Goal: Task Accomplishment & Management: Use online tool/utility

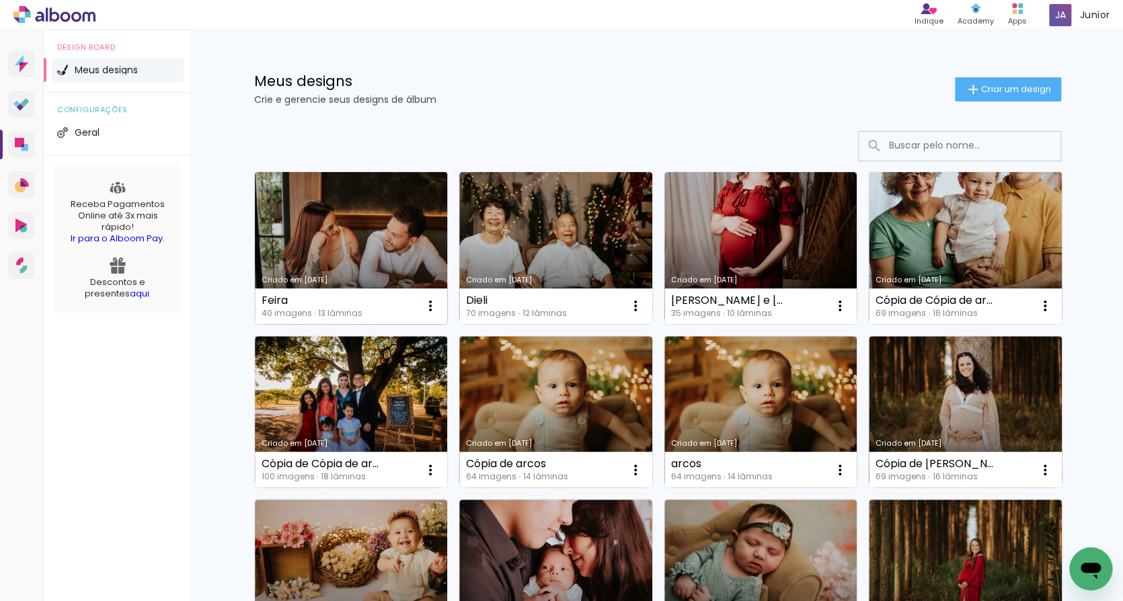
click at [354, 309] on div "40 imagens ∙ 13 lâminas" at bounding box center [312, 313] width 101 height 8
click at [308, 250] on link "Criado em [DATE]" at bounding box center [351, 248] width 193 height 152
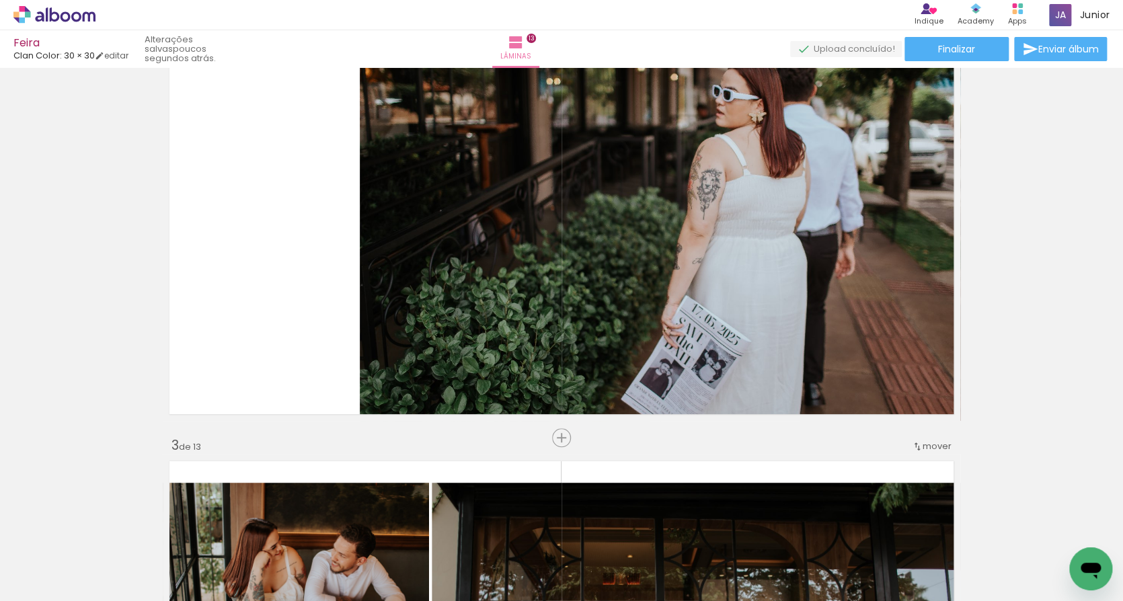
scroll to position [530, 0]
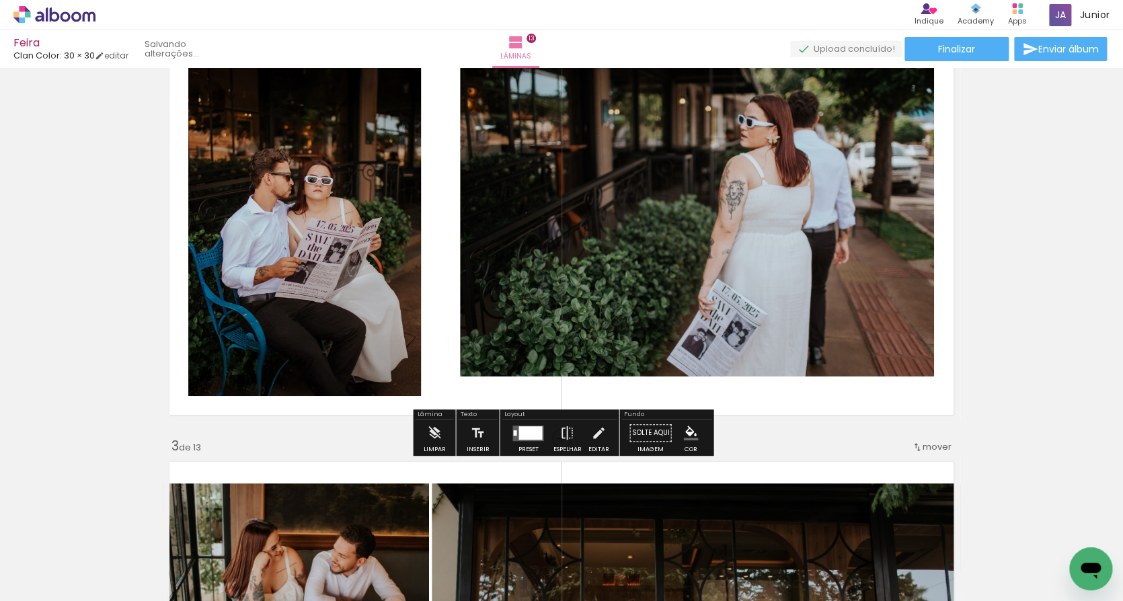
drag, startPoint x: 708, startPoint y: 564, endPoint x: 305, endPoint y: 291, distance: 486.6
click at [305, 291] on quentale-workspace at bounding box center [561, 300] width 1123 height 601
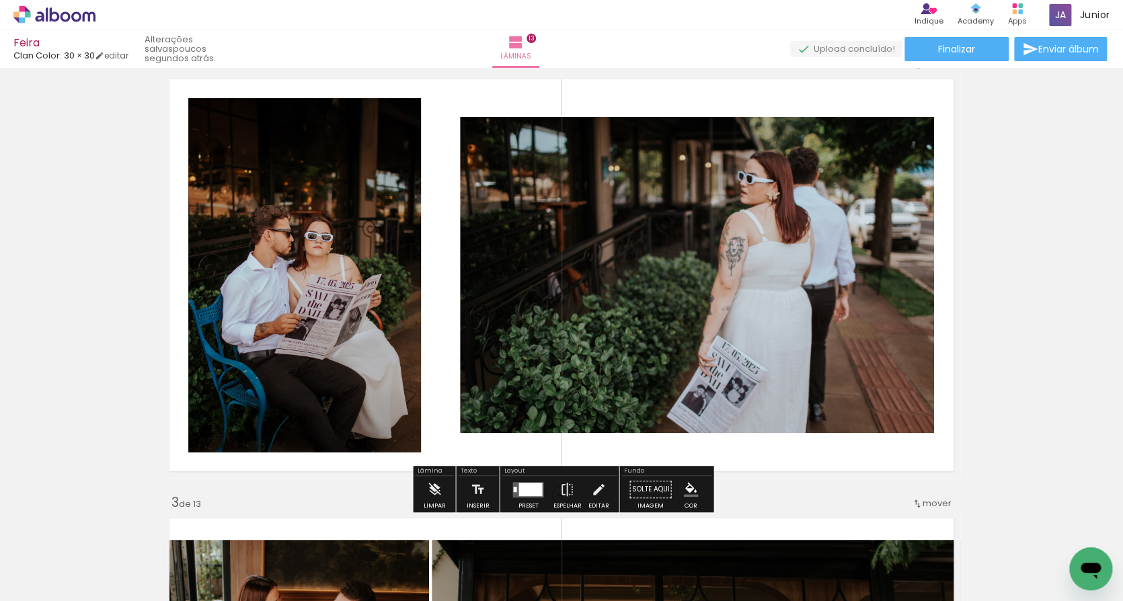
scroll to position [475, 0]
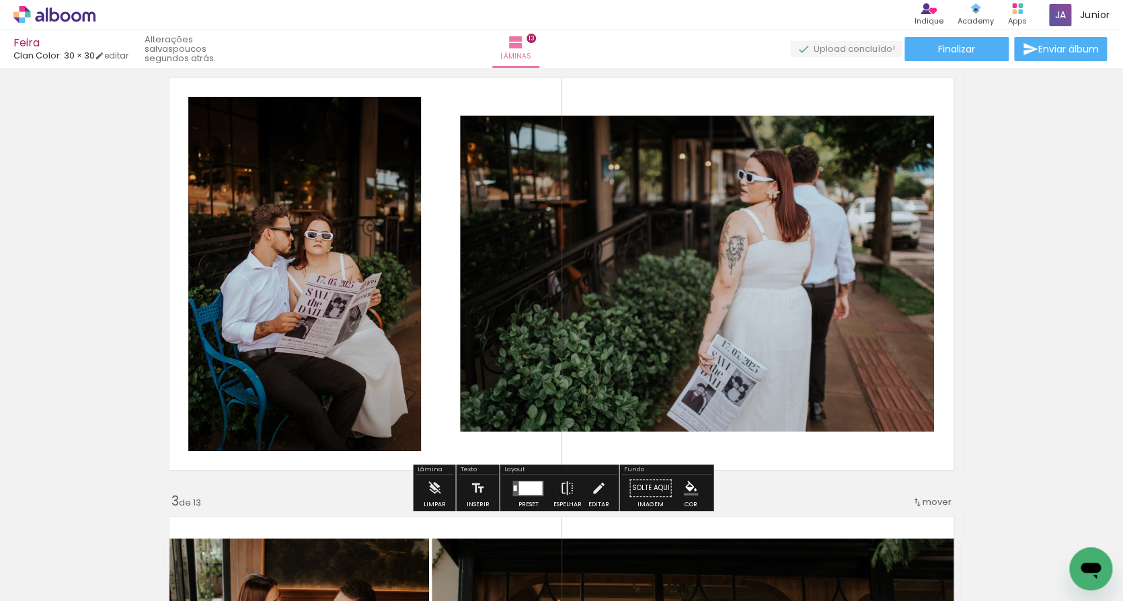
click at [529, 486] on div at bounding box center [530, 487] width 24 height 13
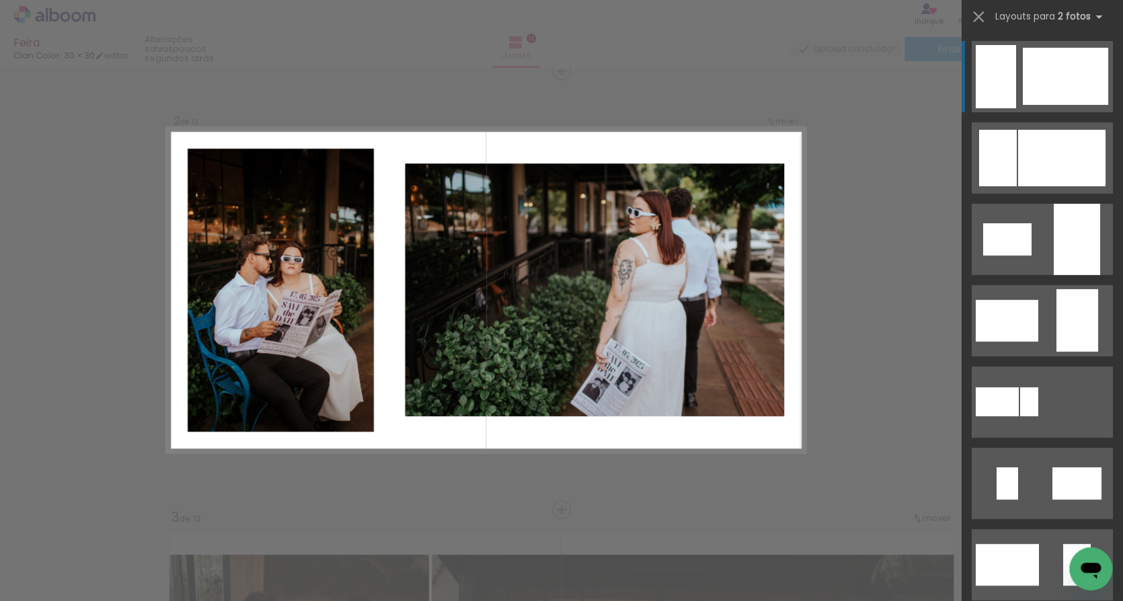
scroll to position [457, 0]
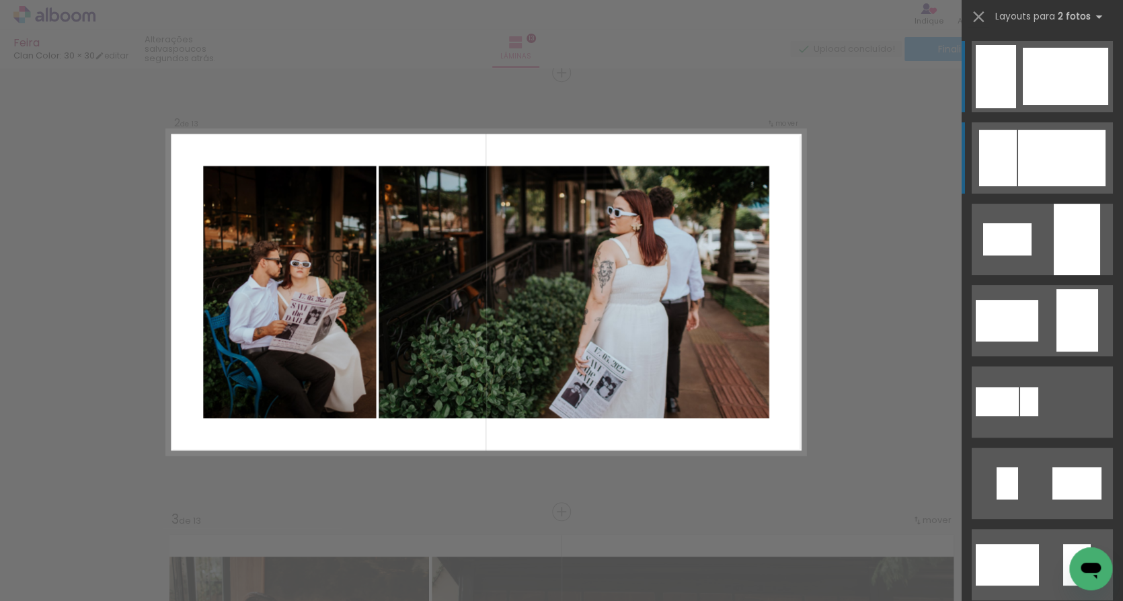
click at [1041, 162] on div at bounding box center [1061, 158] width 87 height 56
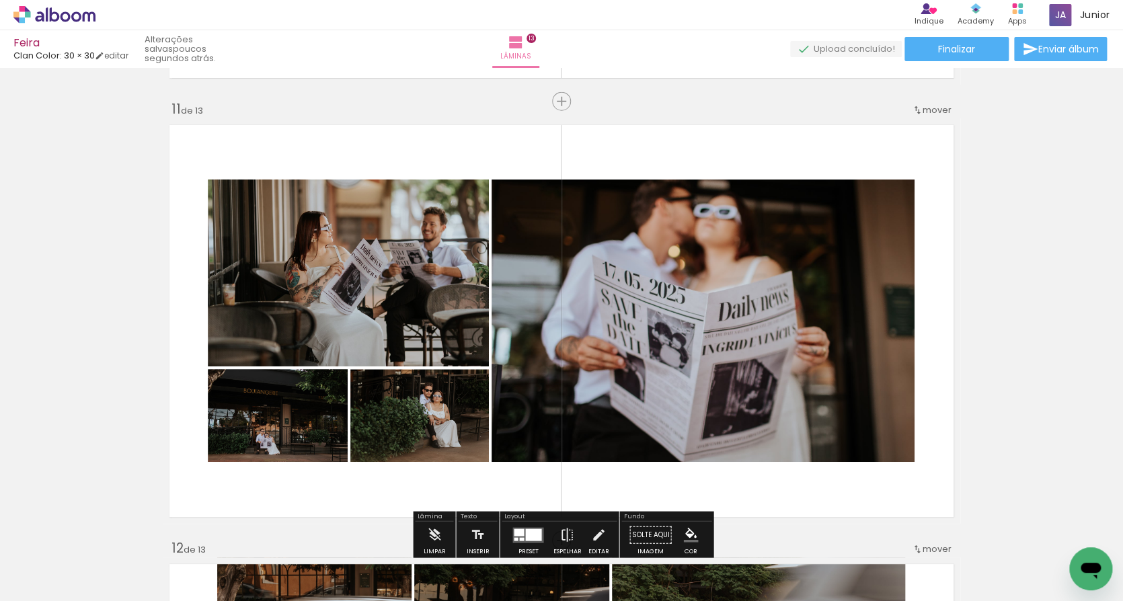
scroll to position [4375, 0]
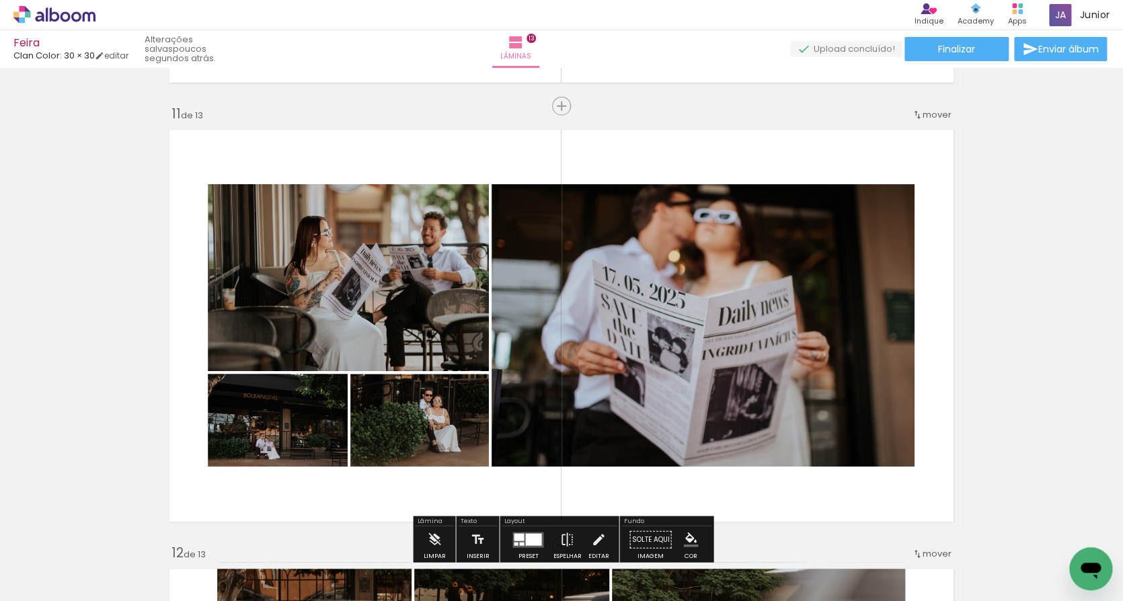
click at [932, 112] on span "mover" at bounding box center [937, 114] width 29 height 13
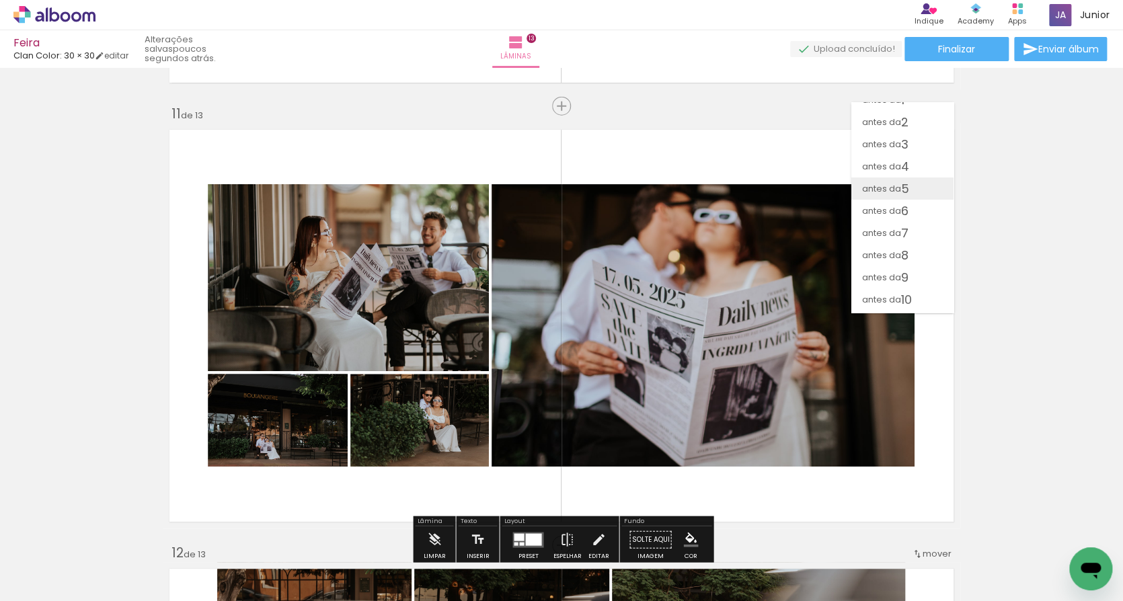
scroll to position [13, 0]
click at [912, 141] on paper-item "antes da 3" at bounding box center [902, 145] width 102 height 22
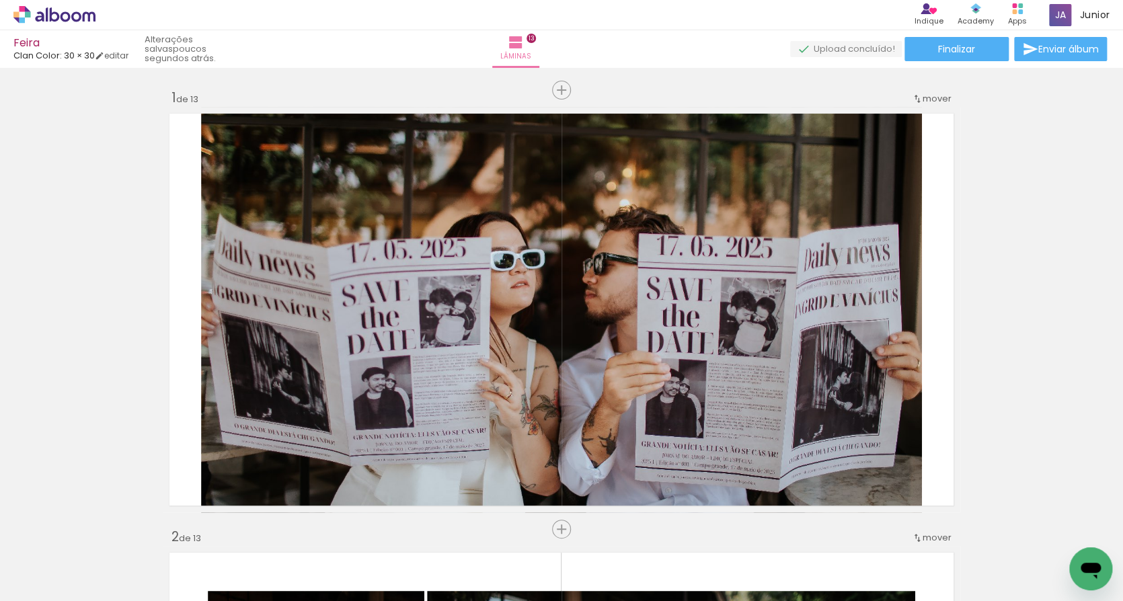
scroll to position [0, 0]
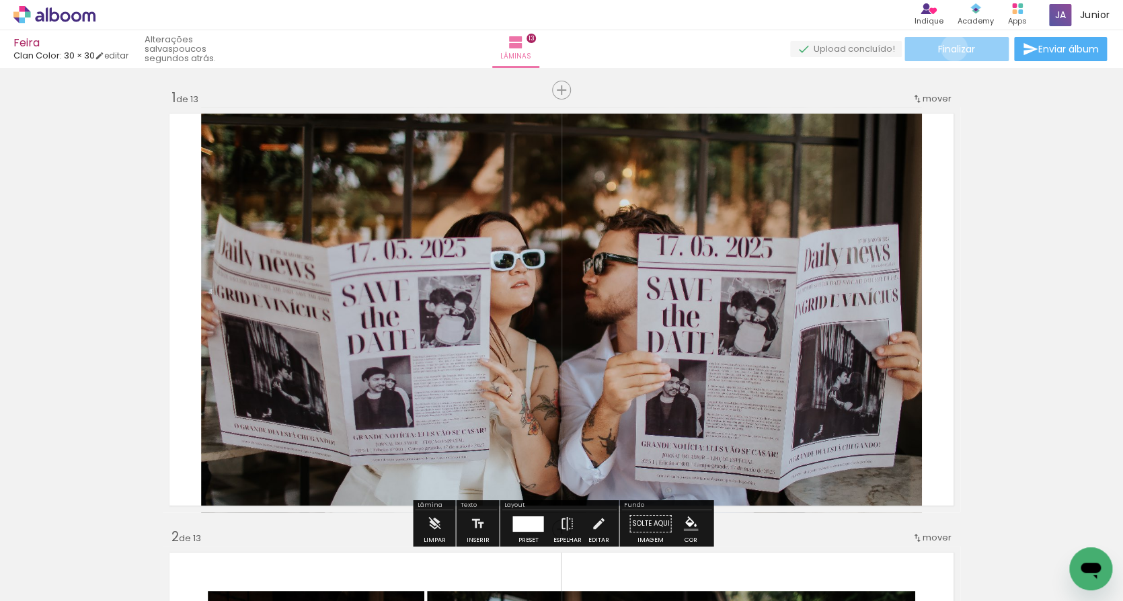
click at [949, 48] on span "Finalizar" at bounding box center [956, 48] width 37 height 9
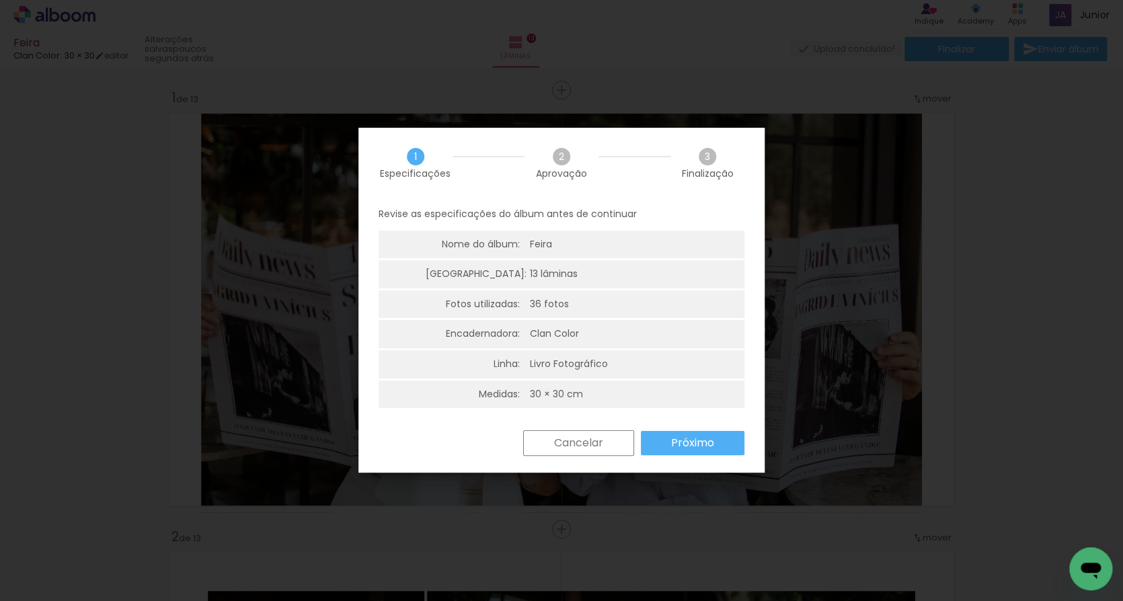
click at [0, 0] on slot "Próximo" at bounding box center [0, 0] width 0 height 0
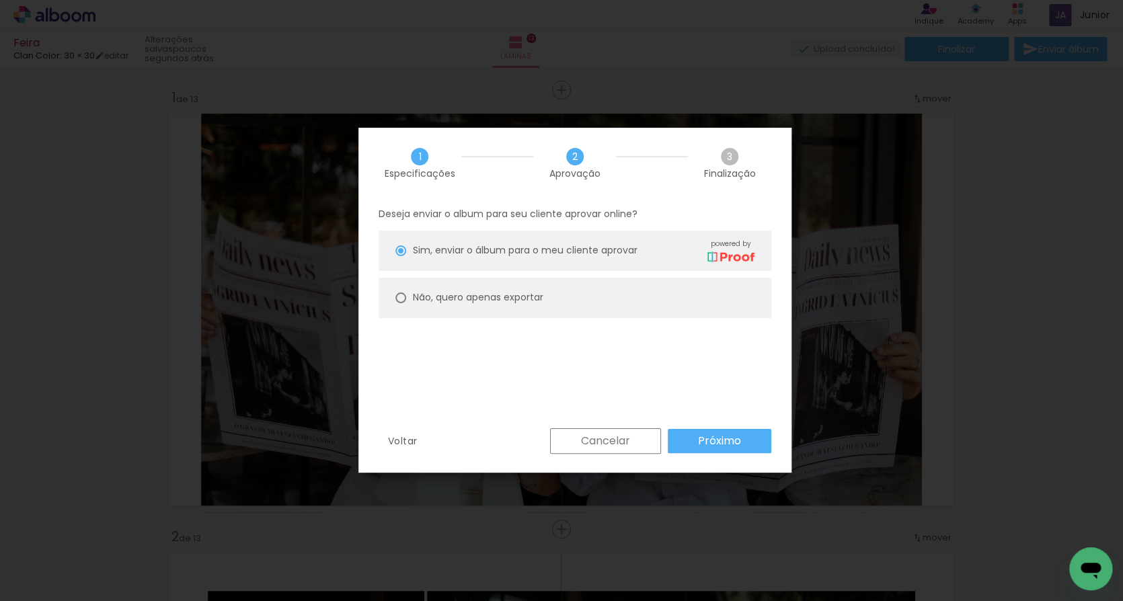
click at [0, 0] on slot "Não, quero apenas exportar" at bounding box center [0, 0] width 0 height 0
type paper-radio-button "on"
click at [0, 0] on slot "Próximo" at bounding box center [0, 0] width 0 height 0
type input "Alta, 300 DPI"
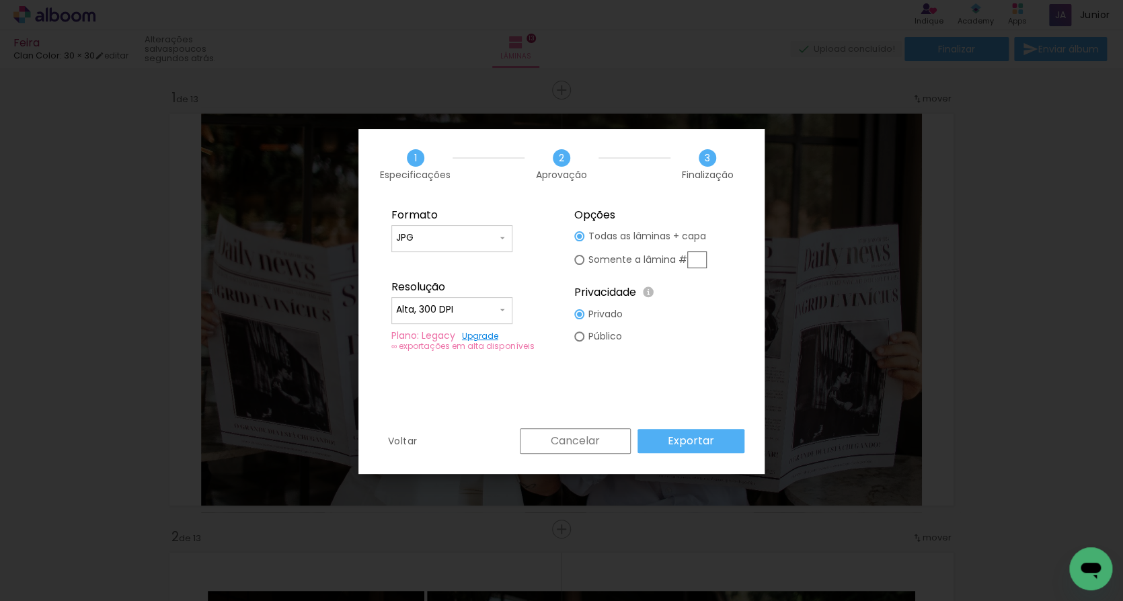
click at [0, 0] on slot "Exportar" at bounding box center [0, 0] width 0 height 0
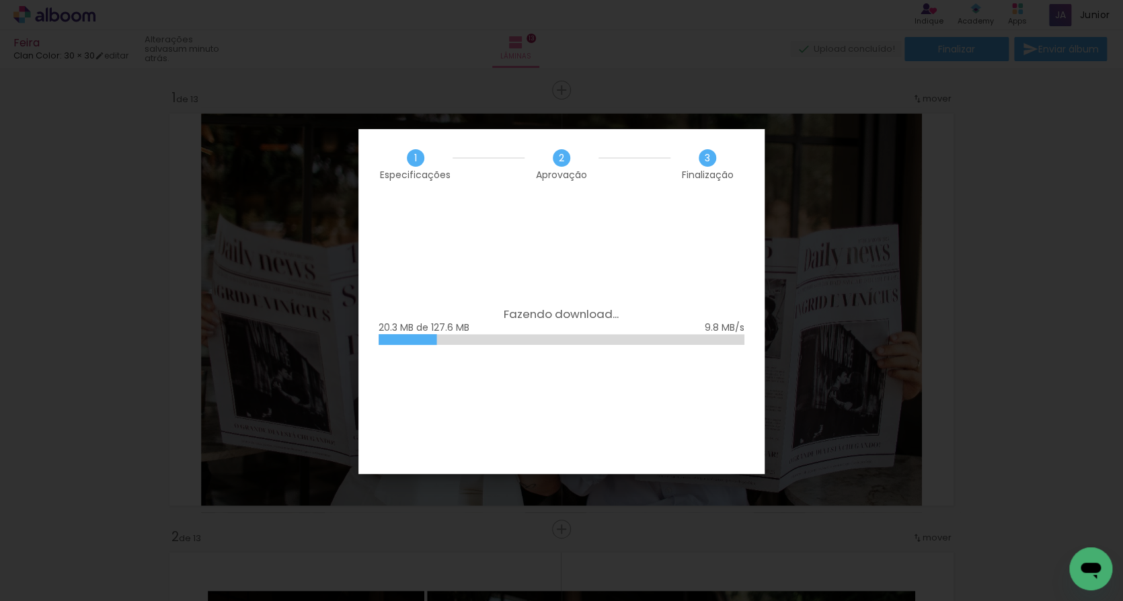
scroll to position [0, 1990]
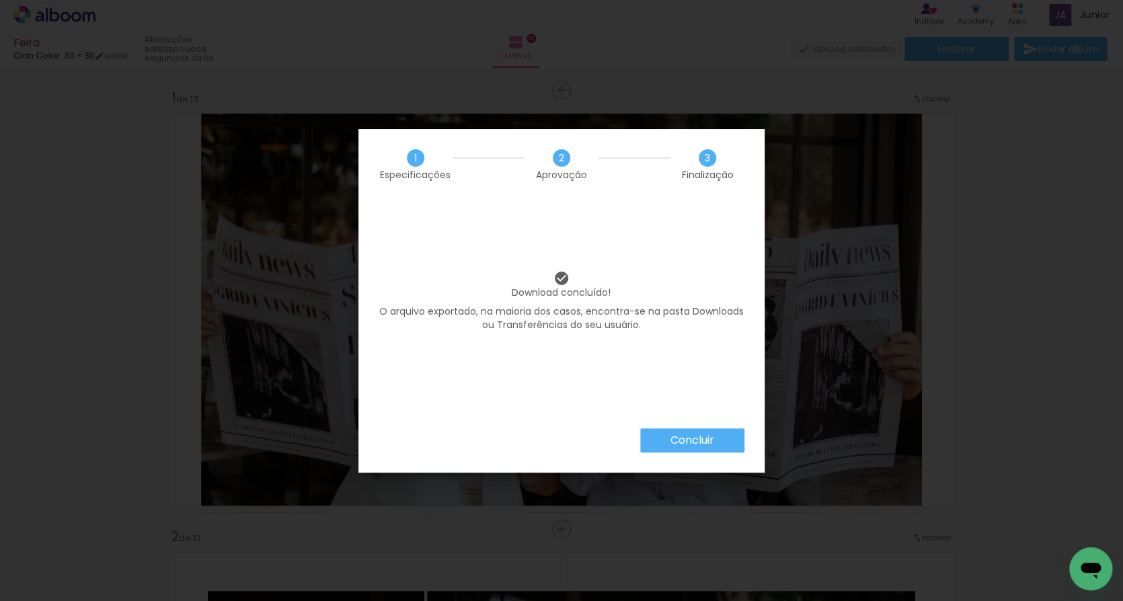
click at [0, 0] on slot "Concluir" at bounding box center [0, 0] width 0 height 0
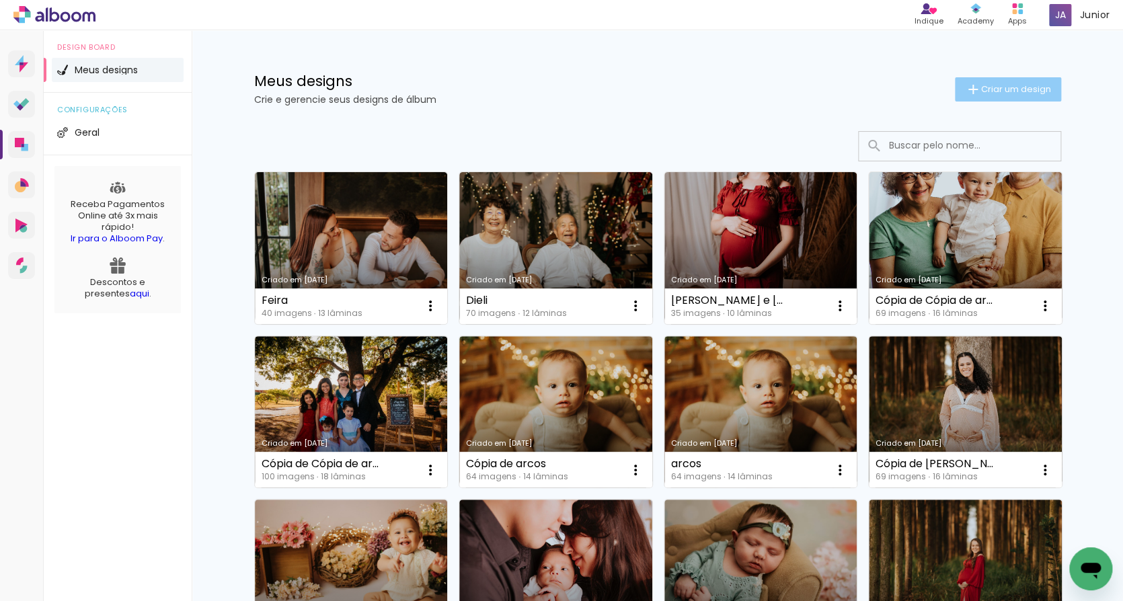
click at [995, 87] on span "Criar um design" at bounding box center [1016, 89] width 70 height 9
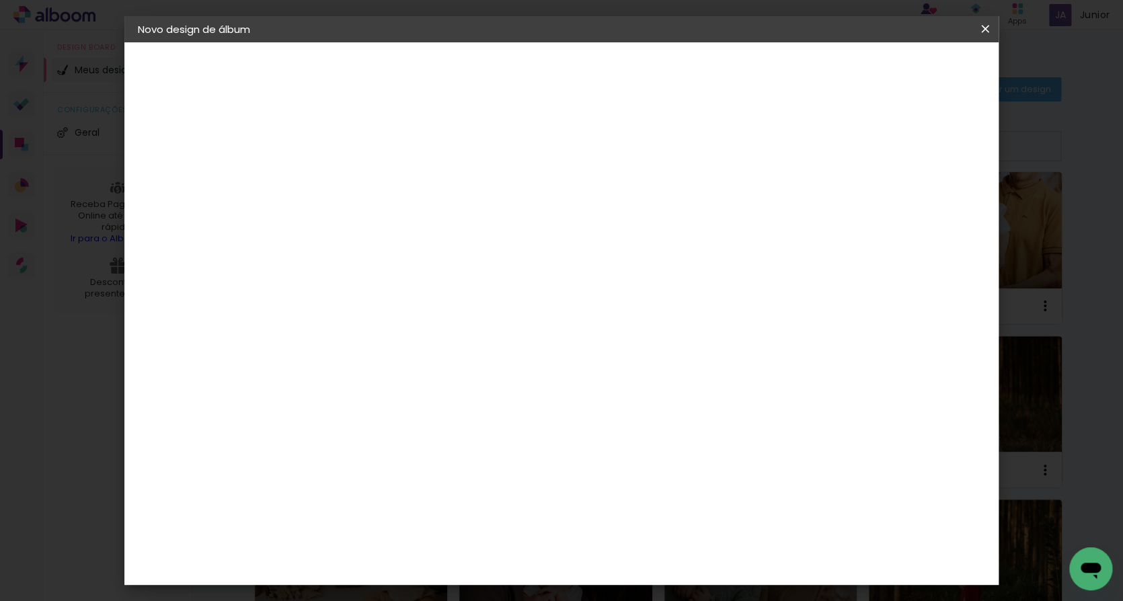
click at [358, 184] on input at bounding box center [358, 179] width 0 height 21
type input "Hellen"
type paper-input "Hellen"
click at [0, 0] on slot "Avançar" at bounding box center [0, 0] width 0 height 0
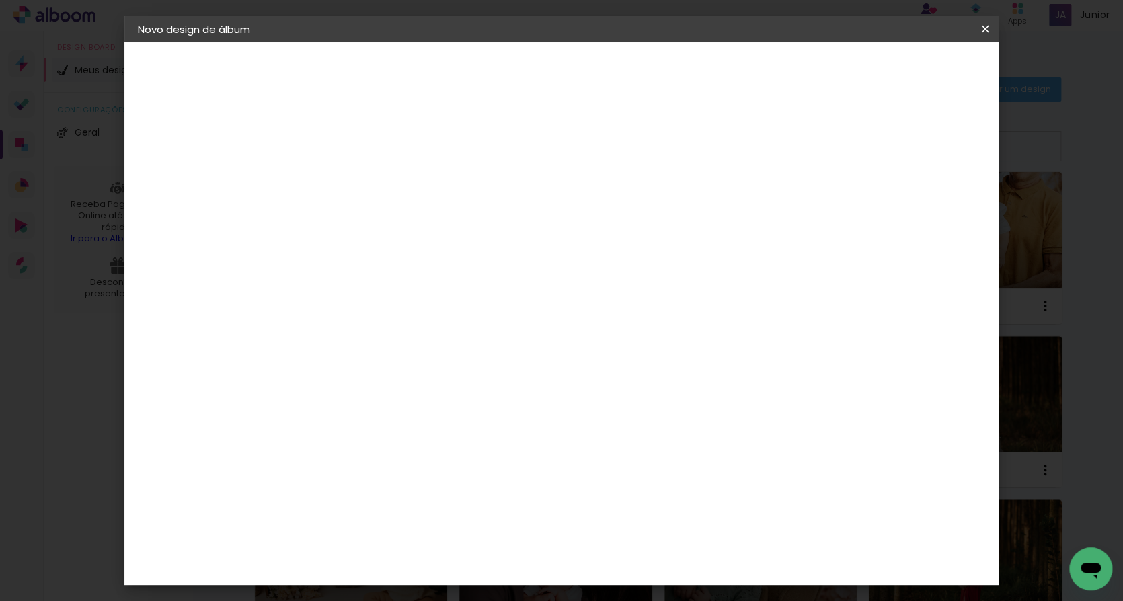
click at [377, 162] on div "Clan Color" at bounding box center [362, 173] width 29 height 22
click at [0, 0] on slot "Avançar" at bounding box center [0, 0] width 0 height 0
click at [498, 308] on span "20 × 30 cm" at bounding box center [474, 322] width 50 height 28
click at [0, 0] on slot "Avançar" at bounding box center [0, 0] width 0 height 0
click at [911, 73] on span "Iniciar design" at bounding box center [880, 70] width 61 height 9
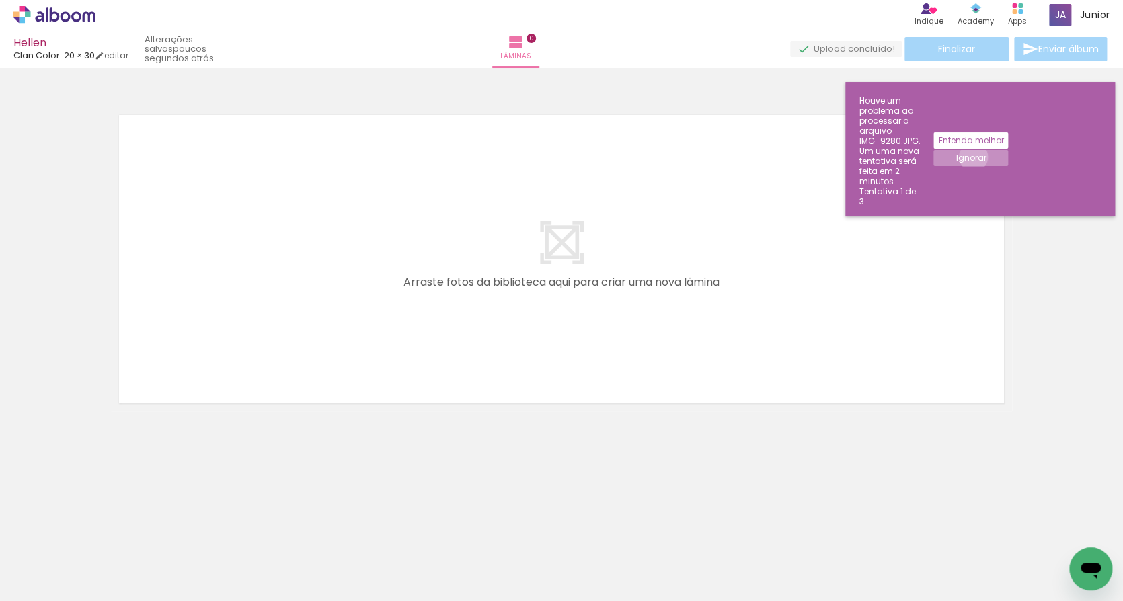
click at [0, 0] on slot "Ignorar" at bounding box center [0, 0] width 0 height 0
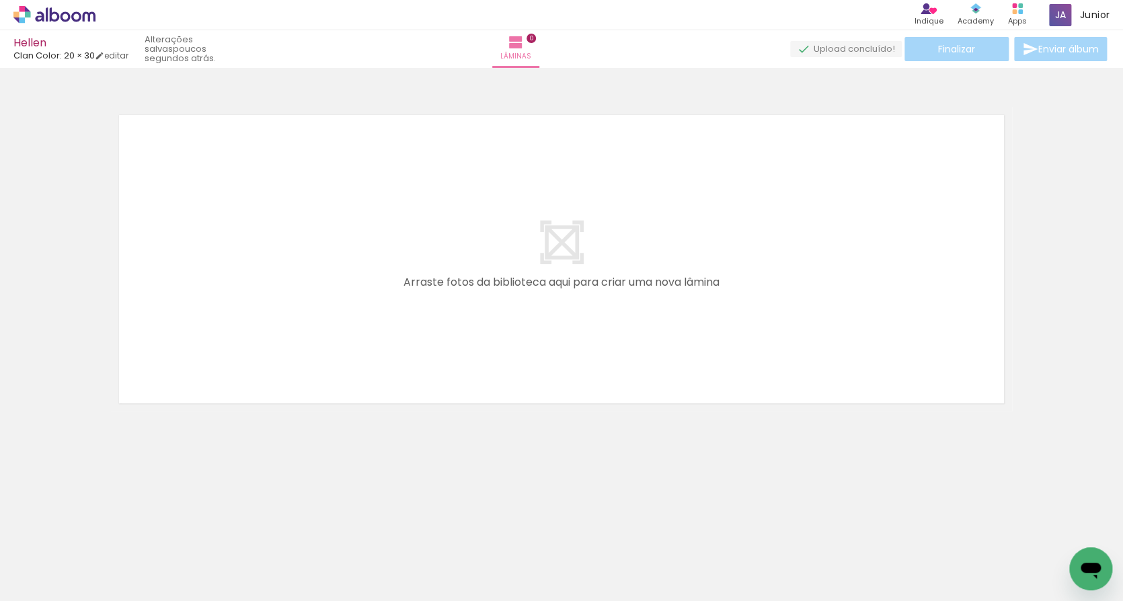
click at [106, 550] on iron-horizontal-list at bounding box center [96, 559] width 27 height 84
click at [110, 560] on iron-horizontal-list at bounding box center [96, 559] width 27 height 84
drag, startPoint x: 135, startPoint y: 566, endPoint x: 299, endPoint y: 323, distance: 293.2
click at [297, 321] on quentale-workspace at bounding box center [561, 300] width 1123 height 601
click at [145, 556] on div at bounding box center [135, 556] width 67 height 67
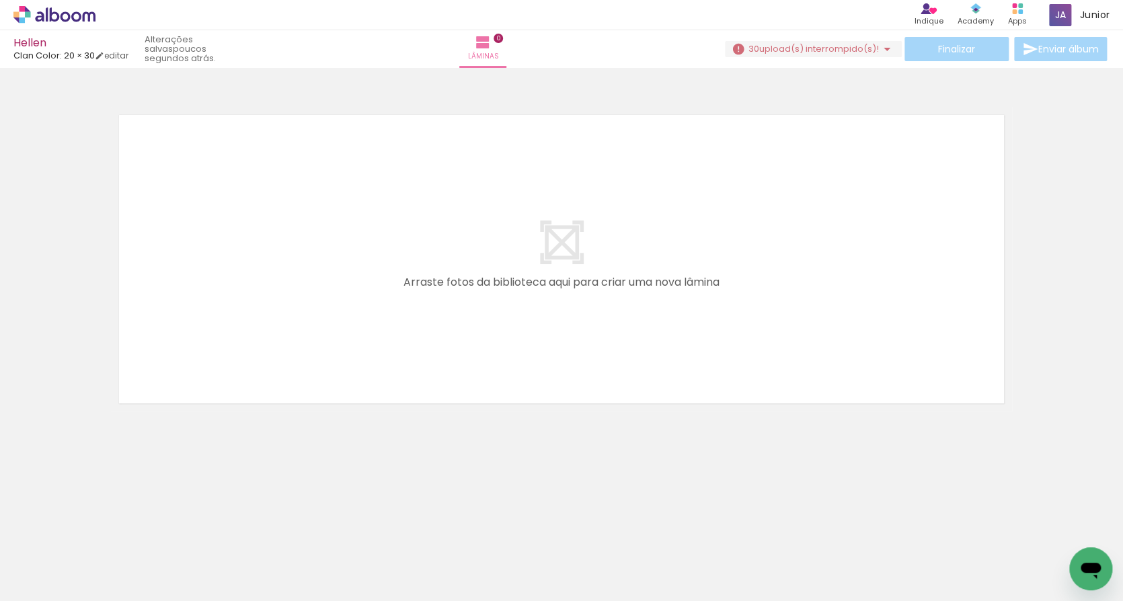
click at [110, 531] on iron-icon at bounding box center [105, 529] width 14 height 14
click at [110, 529] on iron-icon at bounding box center [105, 529] width 14 height 14
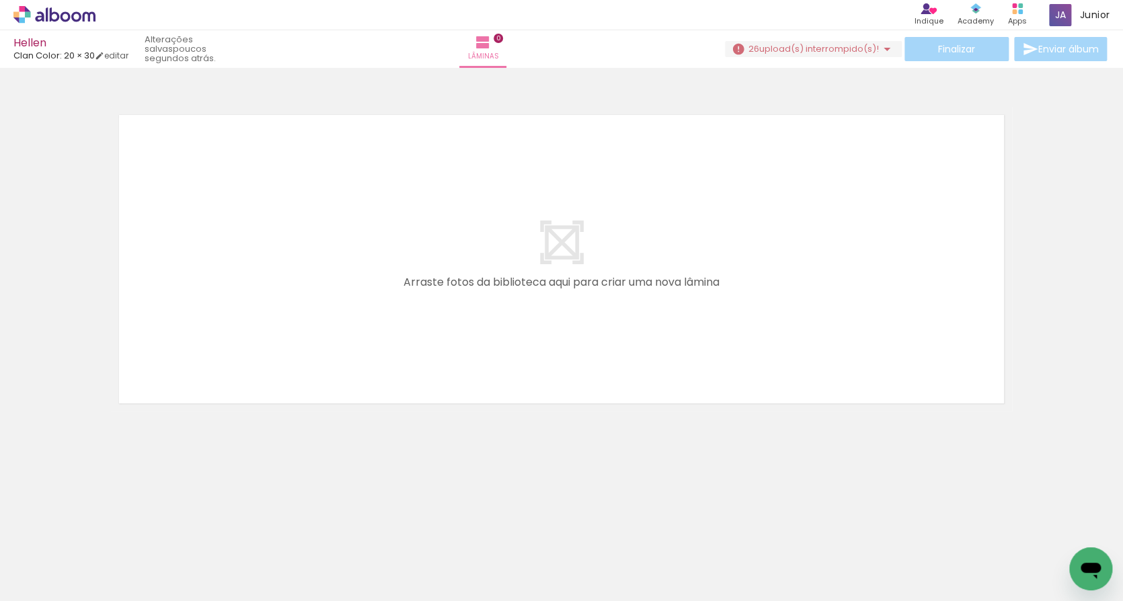
click at [110, 529] on iron-icon at bounding box center [105, 529] width 14 height 14
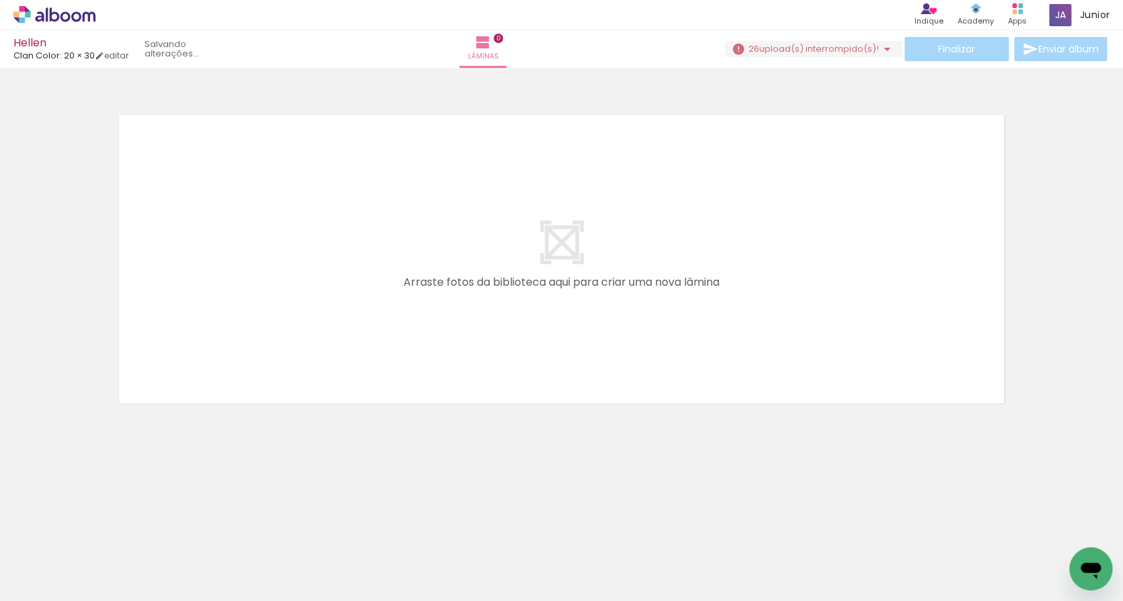
click at [110, 529] on iron-icon at bounding box center [105, 529] width 14 height 14
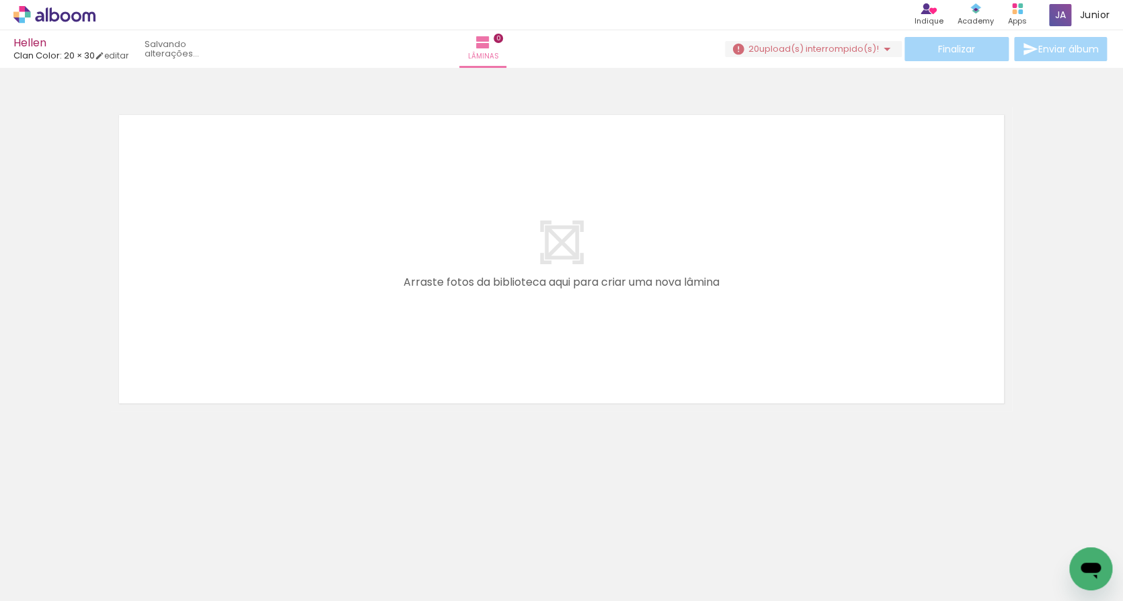
click at [110, 529] on iron-icon at bounding box center [105, 529] width 14 height 14
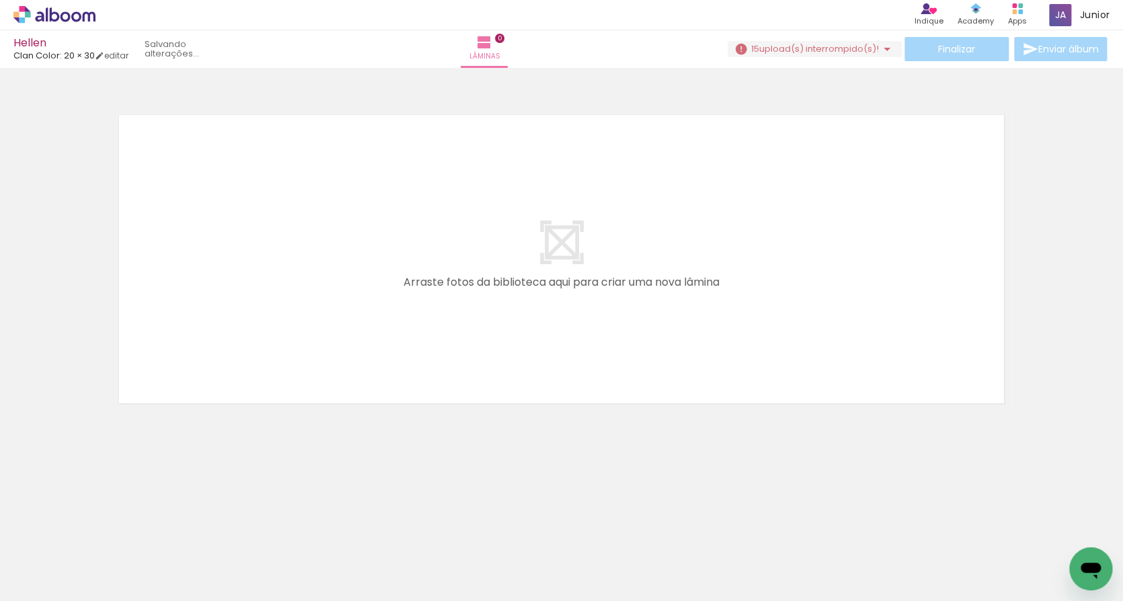
click at [110, 529] on iron-icon at bounding box center [105, 529] width 14 height 14
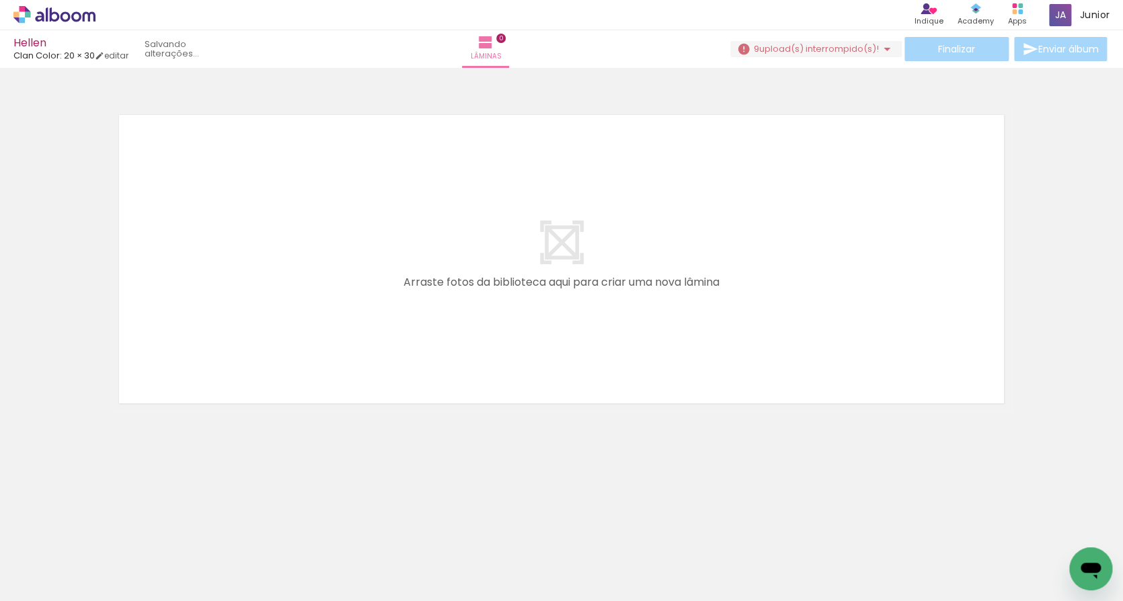
click at [110, 529] on iron-icon at bounding box center [105, 529] width 14 height 14
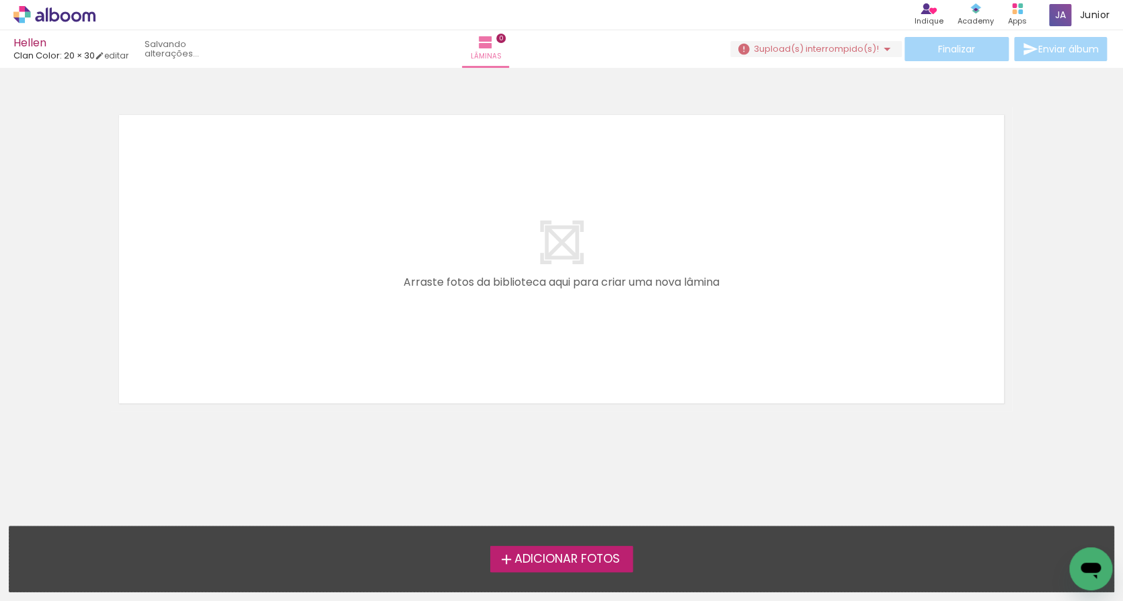
click at [110, 529] on div "Adicionar Fotos Solte suas fotos aqui..." at bounding box center [561, 559] width 1104 height 65
click at [547, 560] on span "Adicionar Fotos" at bounding box center [567, 559] width 106 height 12
click at [0, 0] on input "file" at bounding box center [0, 0] width 0 height 0
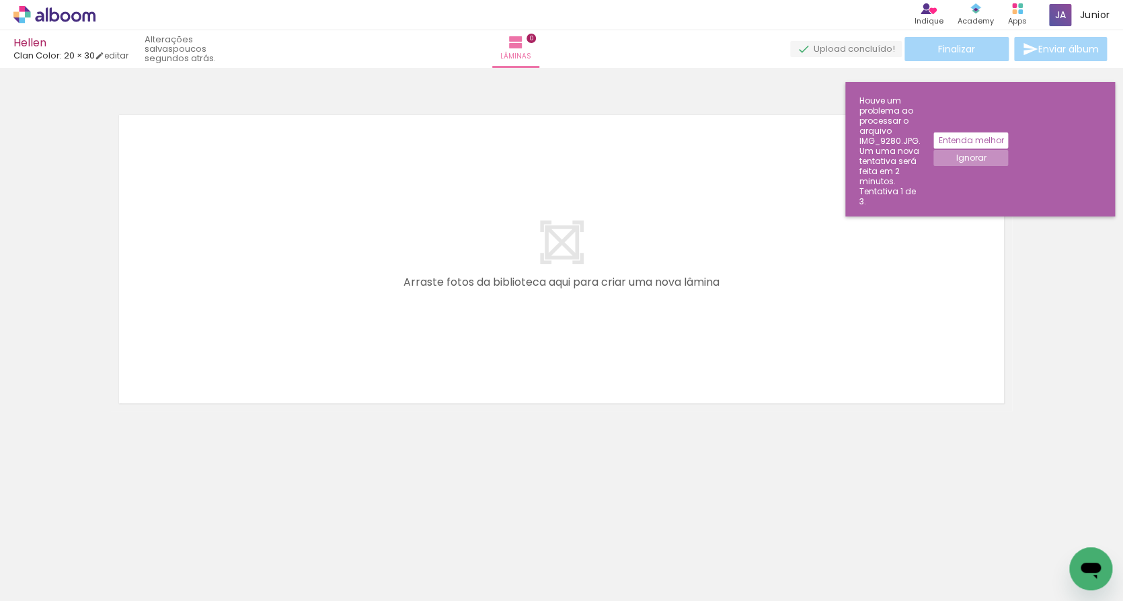
click at [0, 0] on slot "Ignorar" at bounding box center [0, 0] width 0 height 0
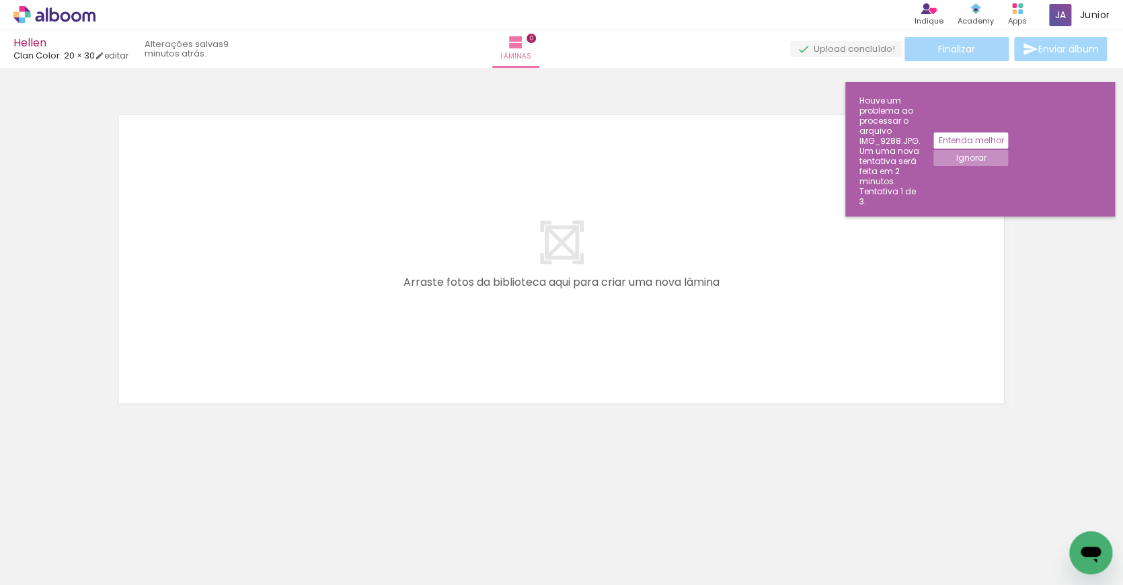
click at [110, 519] on iron-horizontal-list at bounding box center [96, 543] width 27 height 84
click at [219, 450] on neon-animatable "Confirmar Cancelar" at bounding box center [561, 305] width 1123 height 475
click at [1008, 150] on paper-button "Ignorar" at bounding box center [970, 158] width 75 height 16
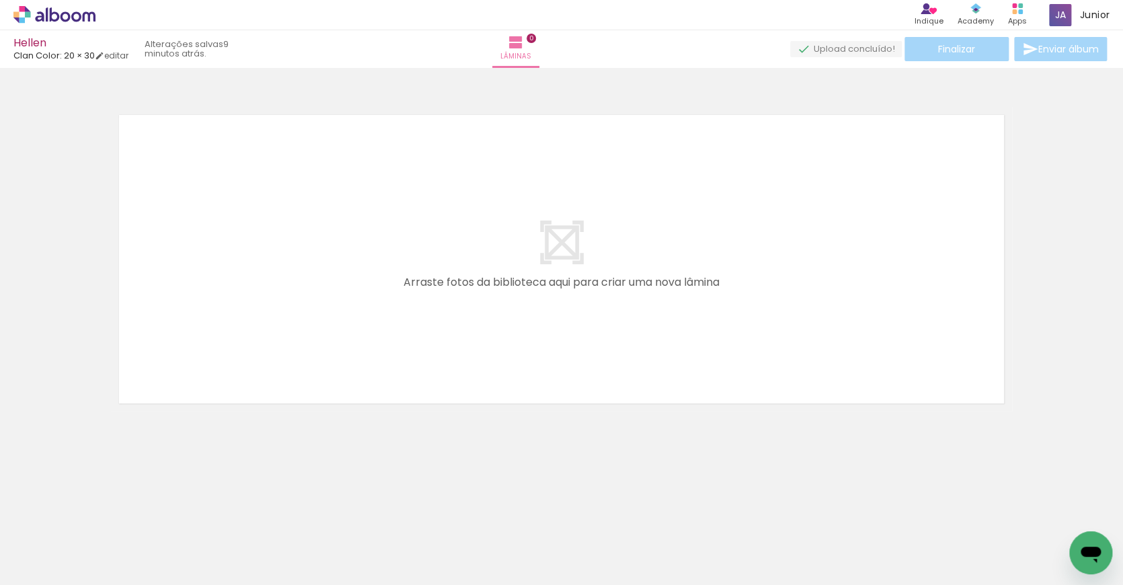
drag, startPoint x: 161, startPoint y: 522, endPoint x: 158, endPoint y: 529, distance: 7.9
click at [110, 522] on iron-horizontal-list at bounding box center [96, 543] width 27 height 84
click at [110, 529] on iron-horizontal-list at bounding box center [96, 543] width 27 height 84
click at [112, 516] on iron-icon at bounding box center [105, 513] width 14 height 14
click at [110, 511] on iron-icon at bounding box center [105, 513] width 14 height 14
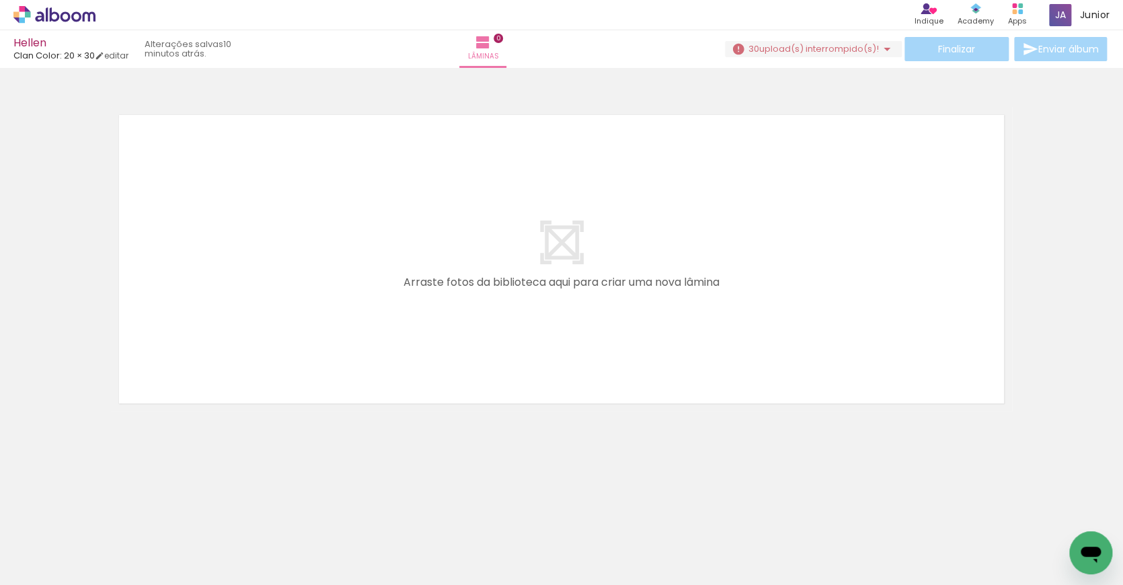
click at [110, 511] on iron-icon at bounding box center [105, 513] width 14 height 14
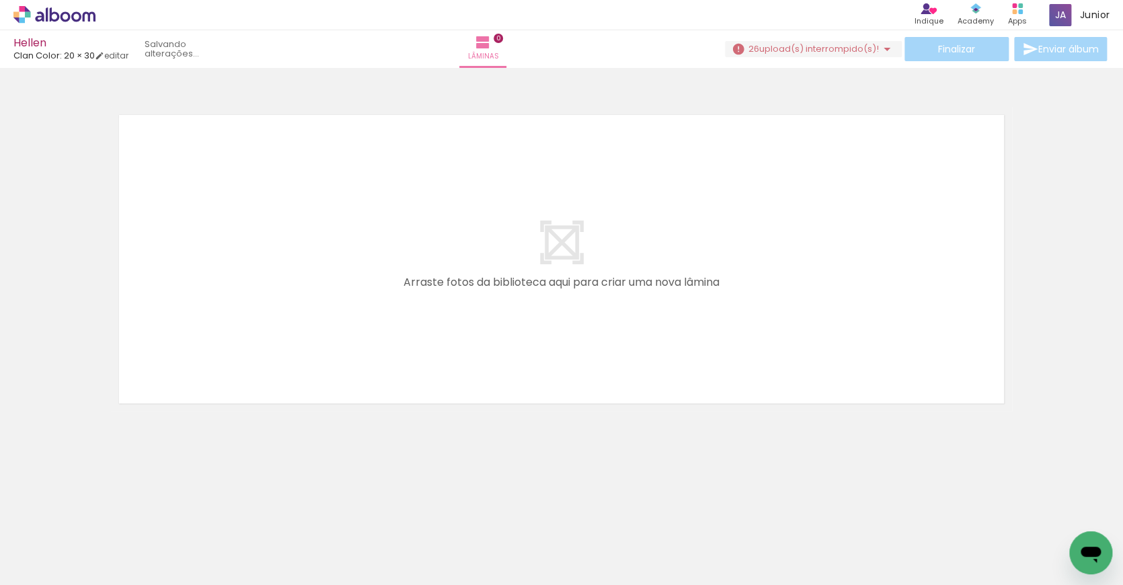
click at [110, 511] on iron-icon at bounding box center [105, 513] width 14 height 14
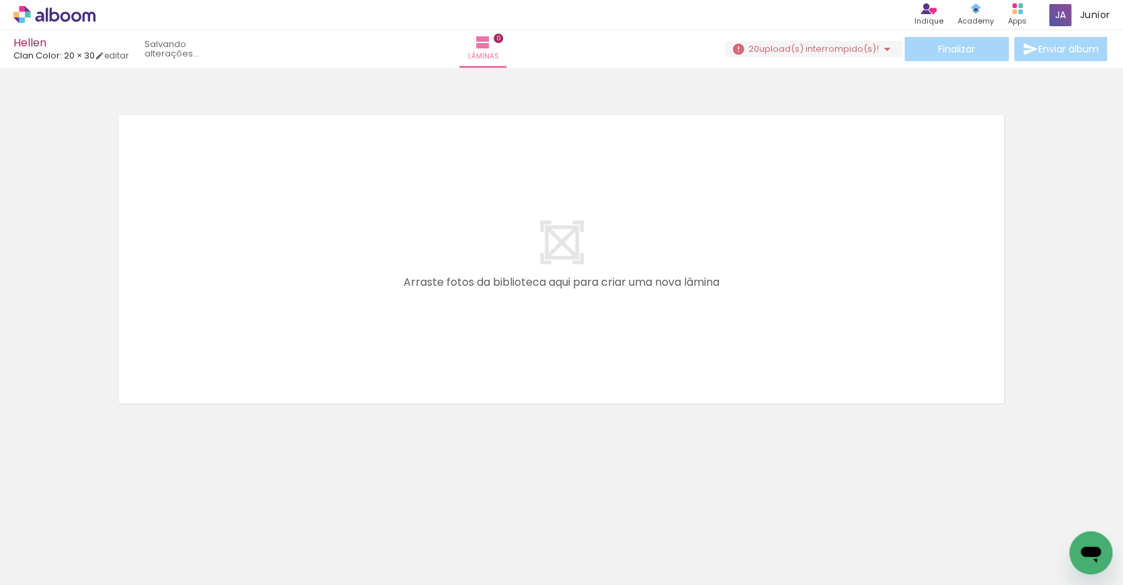
click at [110, 511] on iron-icon at bounding box center [105, 513] width 14 height 14
click at [0, 0] on iron-icon at bounding box center [0, 0] width 0 height 0
click at [110, 511] on iron-icon at bounding box center [105, 513] width 14 height 14
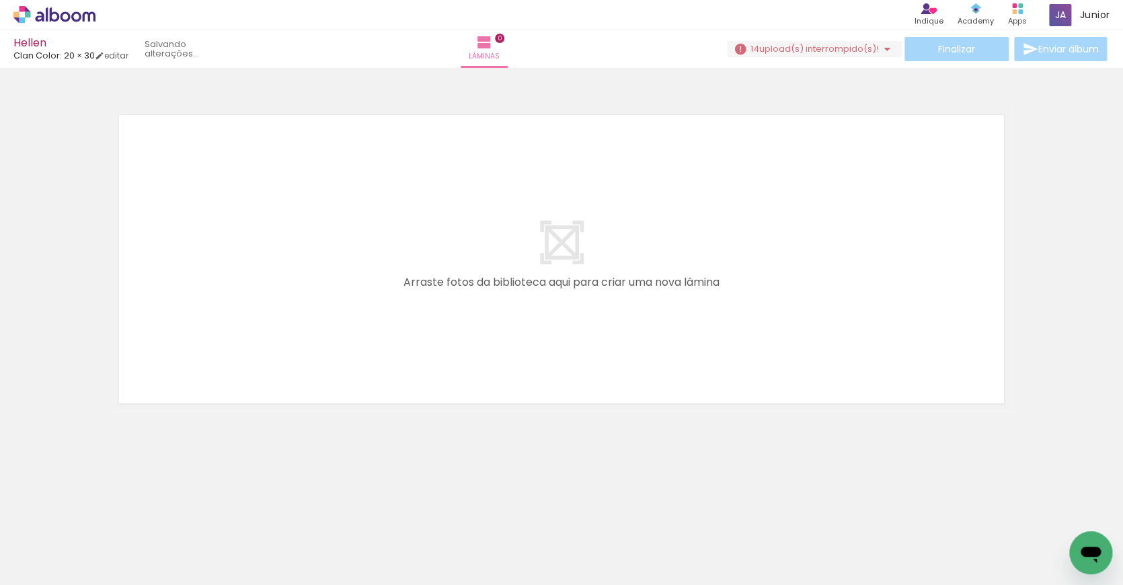
click at [110, 511] on iron-icon at bounding box center [105, 513] width 14 height 14
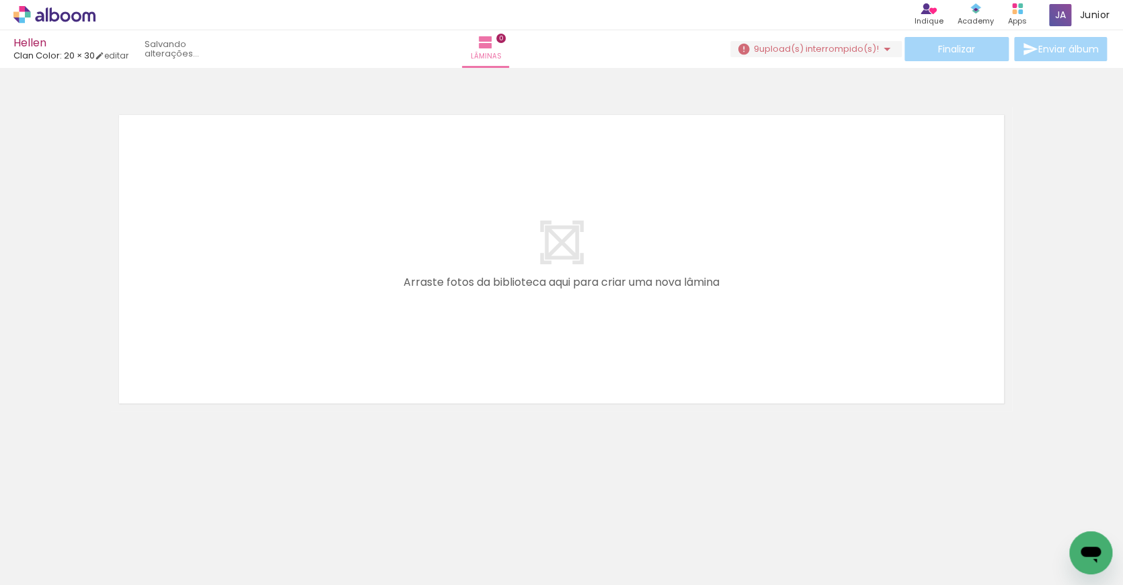
click at [110, 511] on iron-icon at bounding box center [105, 513] width 14 height 14
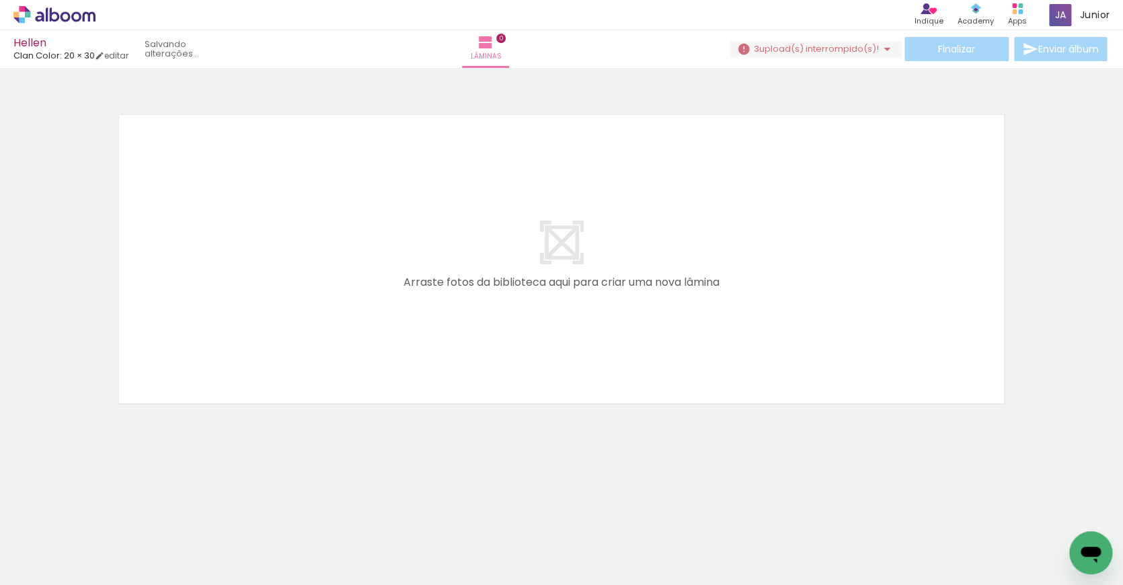
click at [110, 511] on iron-icon at bounding box center [105, 513] width 14 height 14
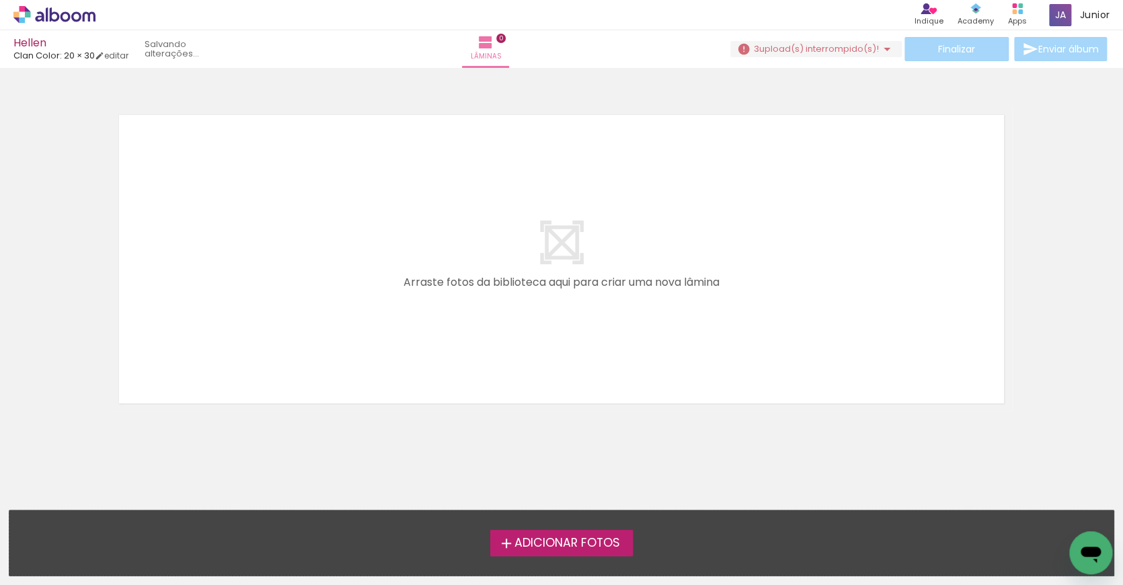
click at [110, 511] on div "Adicionar Fotos Solte suas fotos aqui..." at bounding box center [561, 542] width 1104 height 65
click at [540, 549] on span "Adicionar Fotos" at bounding box center [567, 543] width 106 height 12
click at [0, 0] on input "file" at bounding box center [0, 0] width 0 height 0
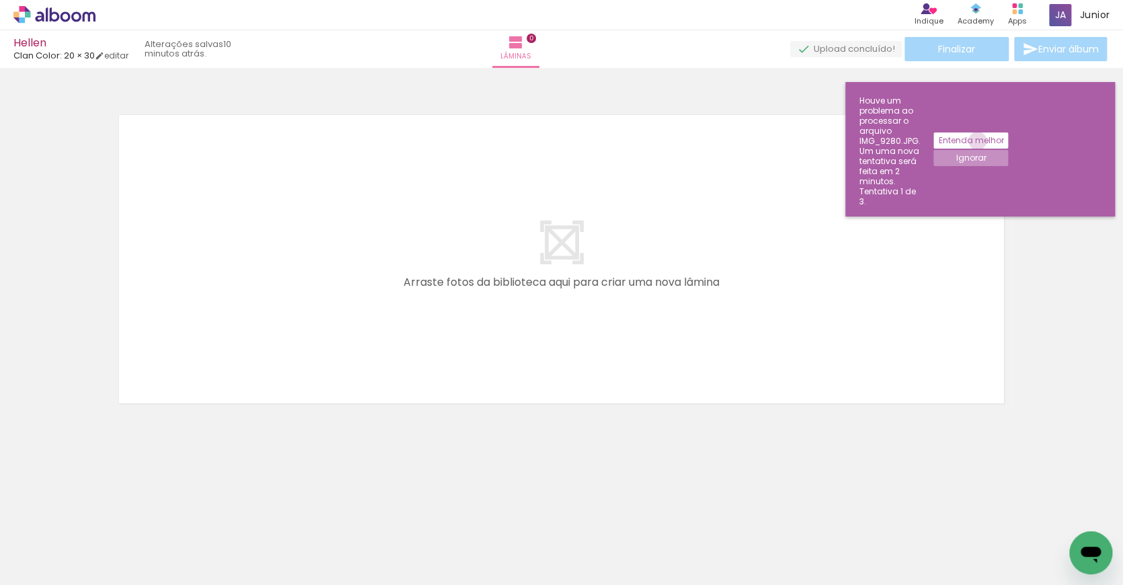
click at [0, 0] on slot "Entenda melhor" at bounding box center [0, 0] width 0 height 0
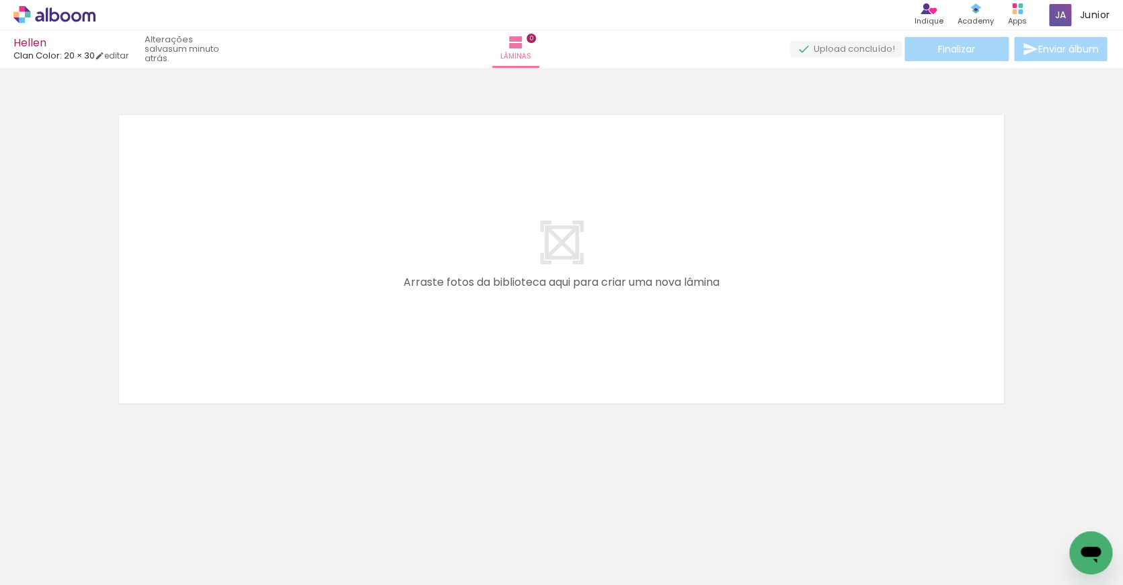
drag, startPoint x: 126, startPoint y: 528, endPoint x: 118, endPoint y: 529, distance: 8.8
click at [110, 528] on iron-horizontal-list at bounding box center [96, 543] width 27 height 84
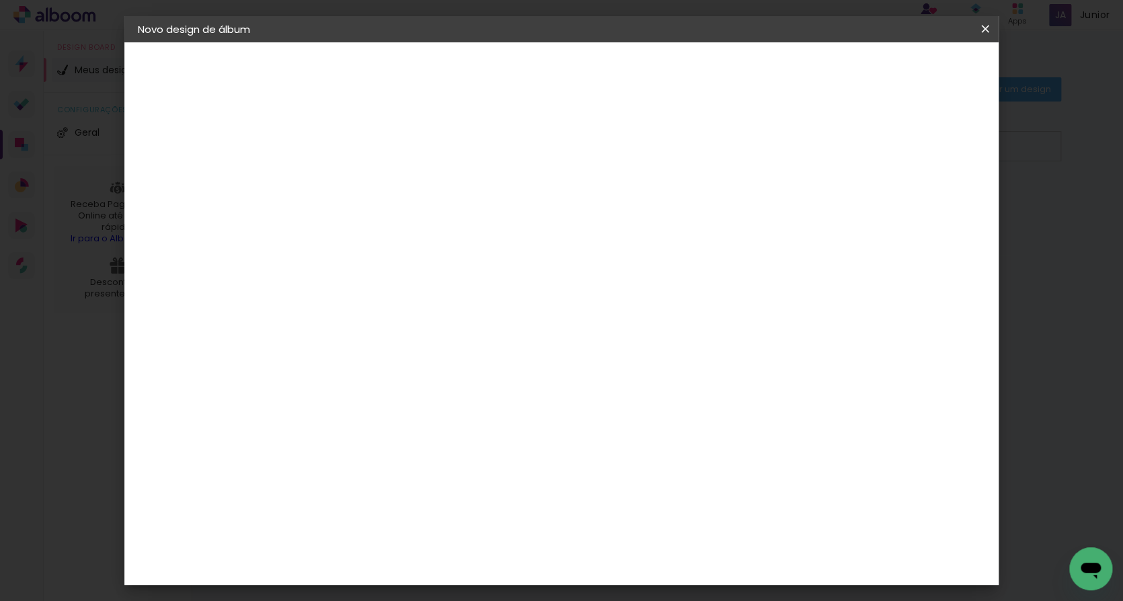
type input "Helle e [PERSON_NAME]"
click at [0, 0] on slot "Avançar" at bounding box center [0, 0] width 0 height 0
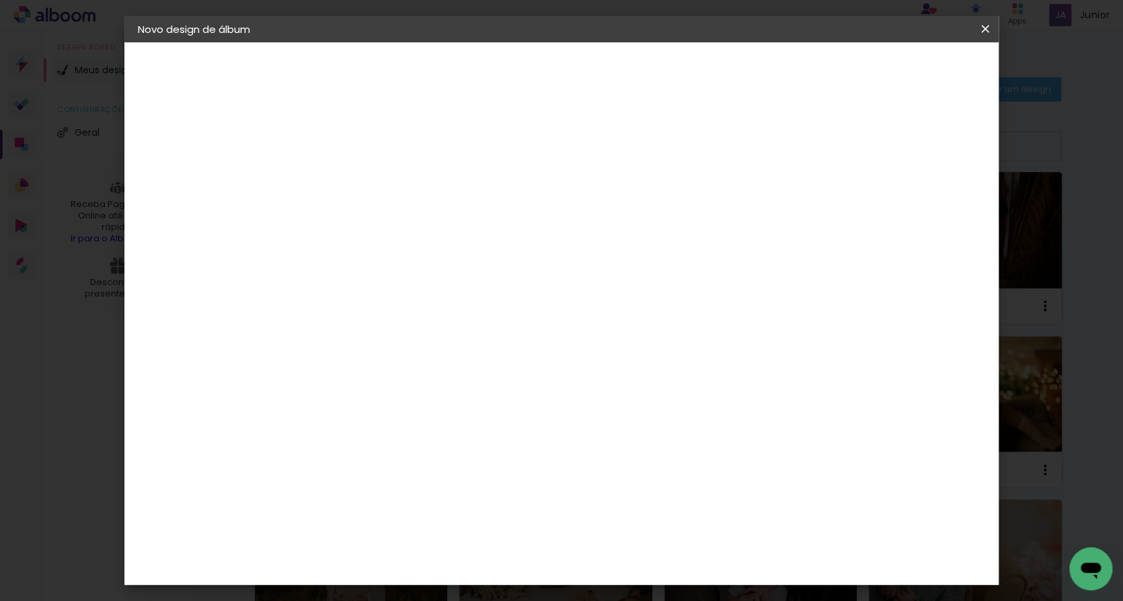
click at [0, 0] on slot "Tamanho Livre" at bounding box center [0, 0] width 0 height 0
click at [433, 249] on input at bounding box center [378, 255] width 109 height 17
click at [422, 215] on input "Brasil" at bounding box center [373, 214] width 98 height 17
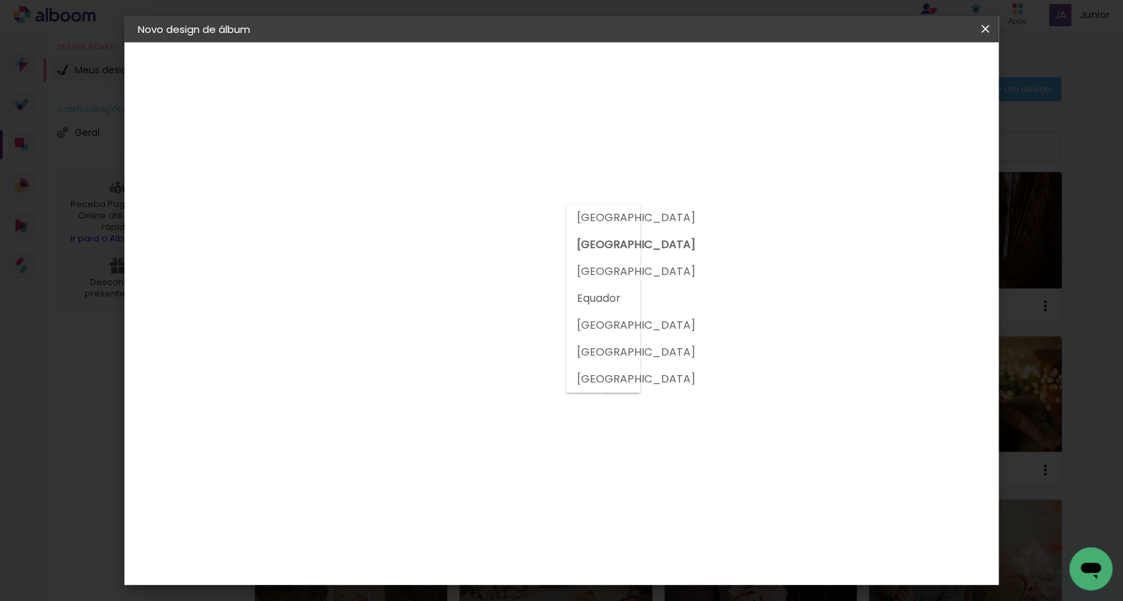
click at [422, 215] on input "Brasil" at bounding box center [373, 214] width 98 height 17
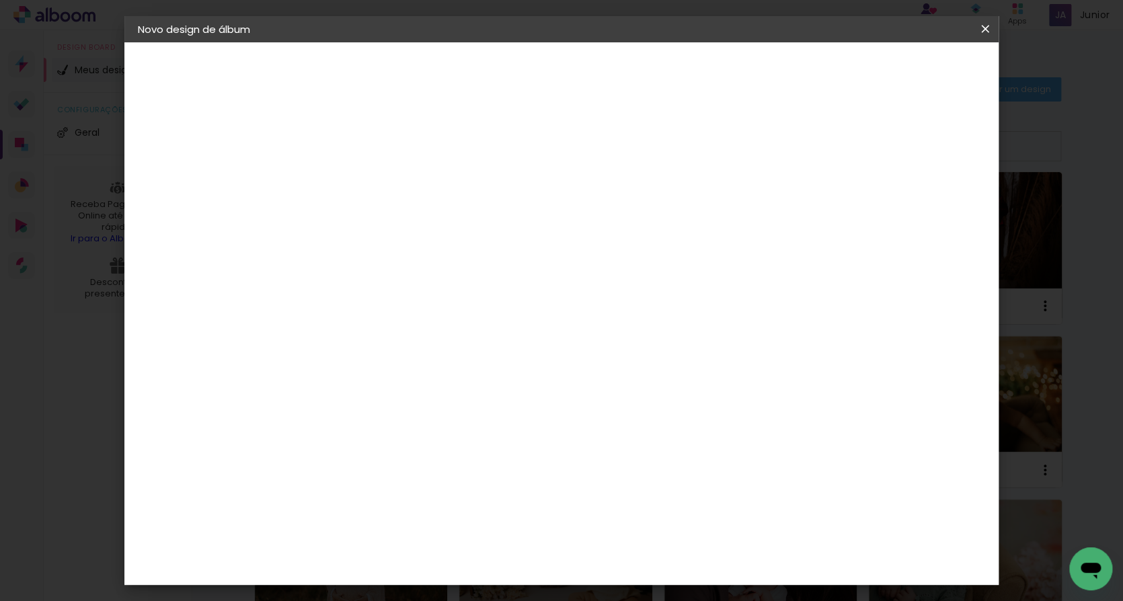
click at [438, 242] on paper-input-container at bounding box center [378, 256] width 118 height 30
click at [0, 0] on slot "Avançar" at bounding box center [0, 0] width 0 height 0
click at [911, 69] on span "Iniciar design" at bounding box center [880, 70] width 61 height 9
click at [911, 67] on span "Iniciar design" at bounding box center [880, 70] width 61 height 9
click at [911, 73] on span "Iniciar design" at bounding box center [880, 70] width 61 height 9
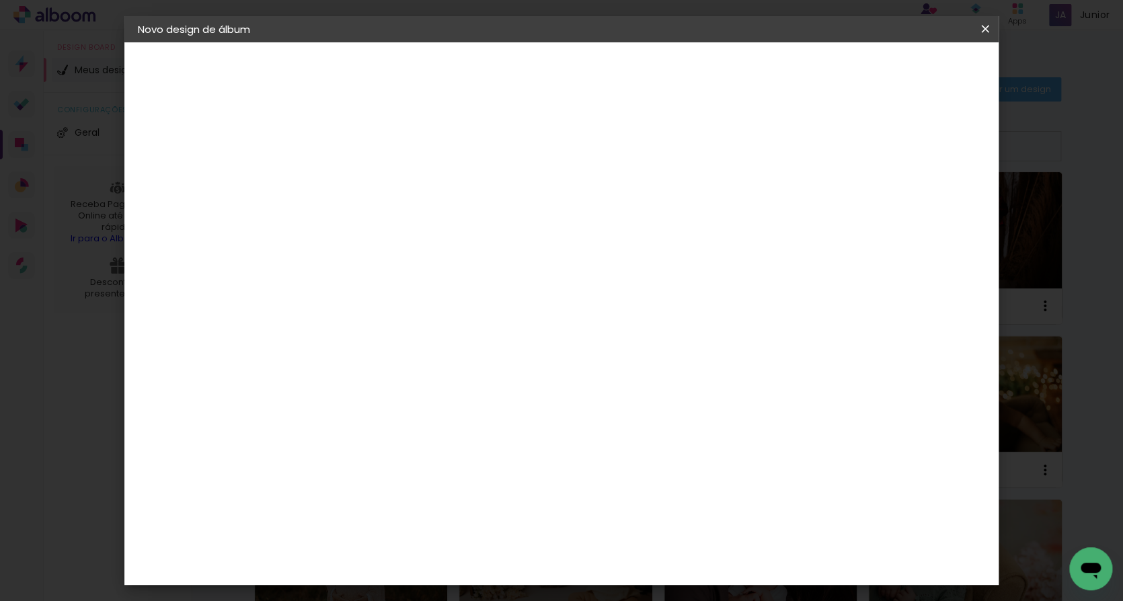
click at [911, 71] on span "Iniciar design" at bounding box center [880, 70] width 61 height 9
click at [0, 0] on slot "Voltar" at bounding box center [0, 0] width 0 height 0
click at [439, 352] on paper-item "Clan Color" at bounding box center [391, 369] width 145 height 35
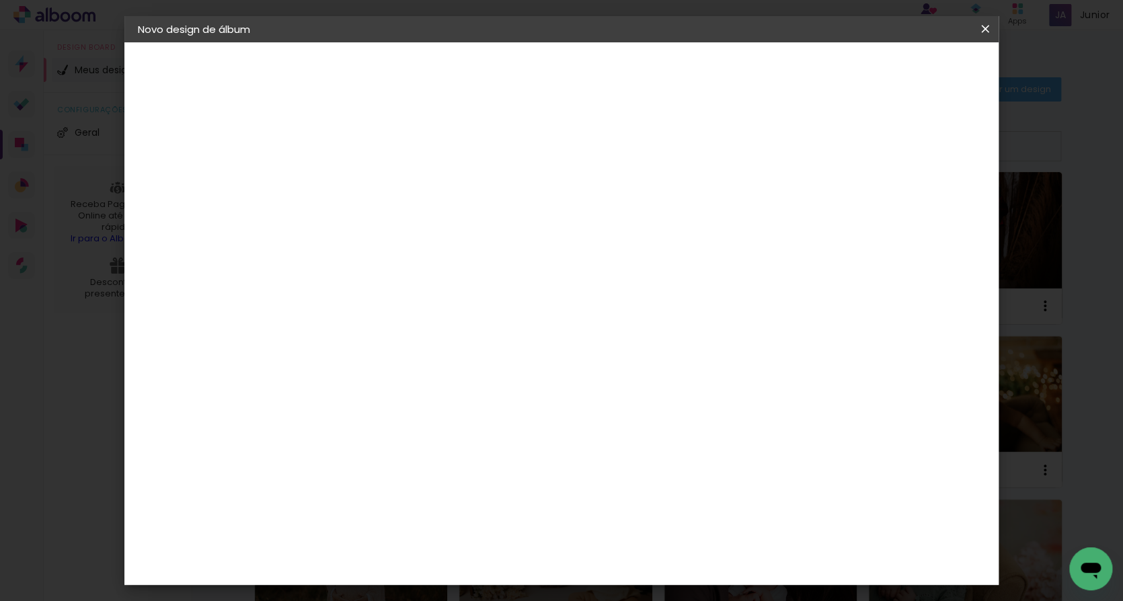
click at [0, 0] on slot "Avançar" at bounding box center [0, 0] width 0 height 0
click at [449, 308] on span "20 × 30" at bounding box center [417, 322] width 63 height 28
click at [0, 0] on slot "Avançar" at bounding box center [0, 0] width 0 height 0
click at [911, 72] on span "Iniciar design" at bounding box center [880, 70] width 61 height 9
click at [925, 58] on header "Revisão Verifique as configurações do seu álbum. Voltar Iniciar design" at bounding box center [622, 76] width 646 height 69
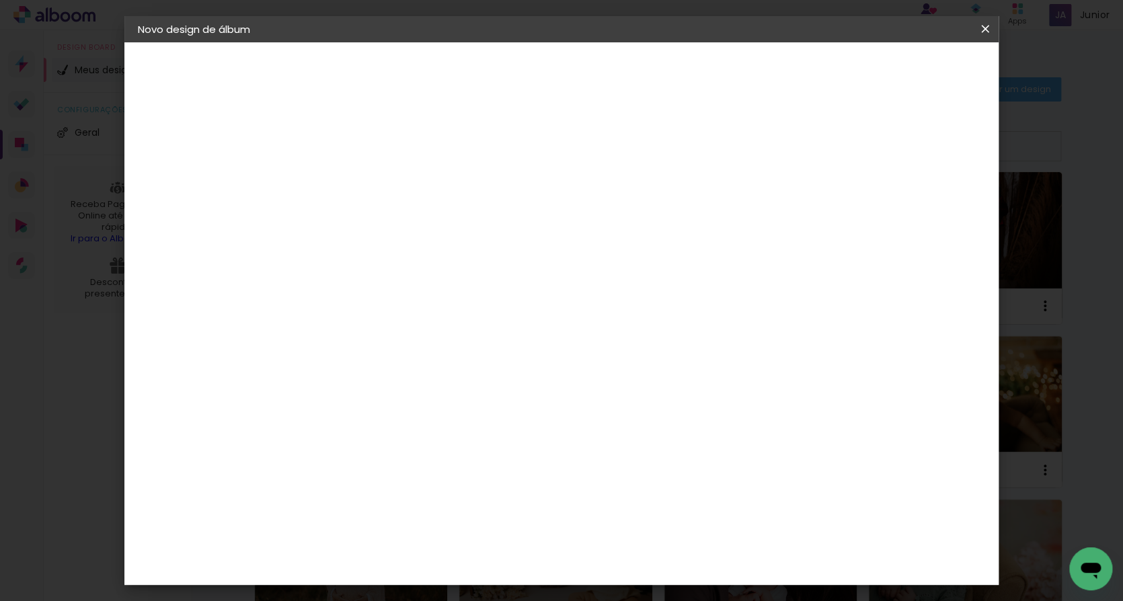
click at [945, 58] on header "Revisão Verifique as configurações do seu álbum. Voltar Iniciar design" at bounding box center [622, 76] width 646 height 69
click at [911, 67] on span "Iniciar design" at bounding box center [880, 70] width 61 height 9
